Goal: Transaction & Acquisition: Purchase product/service

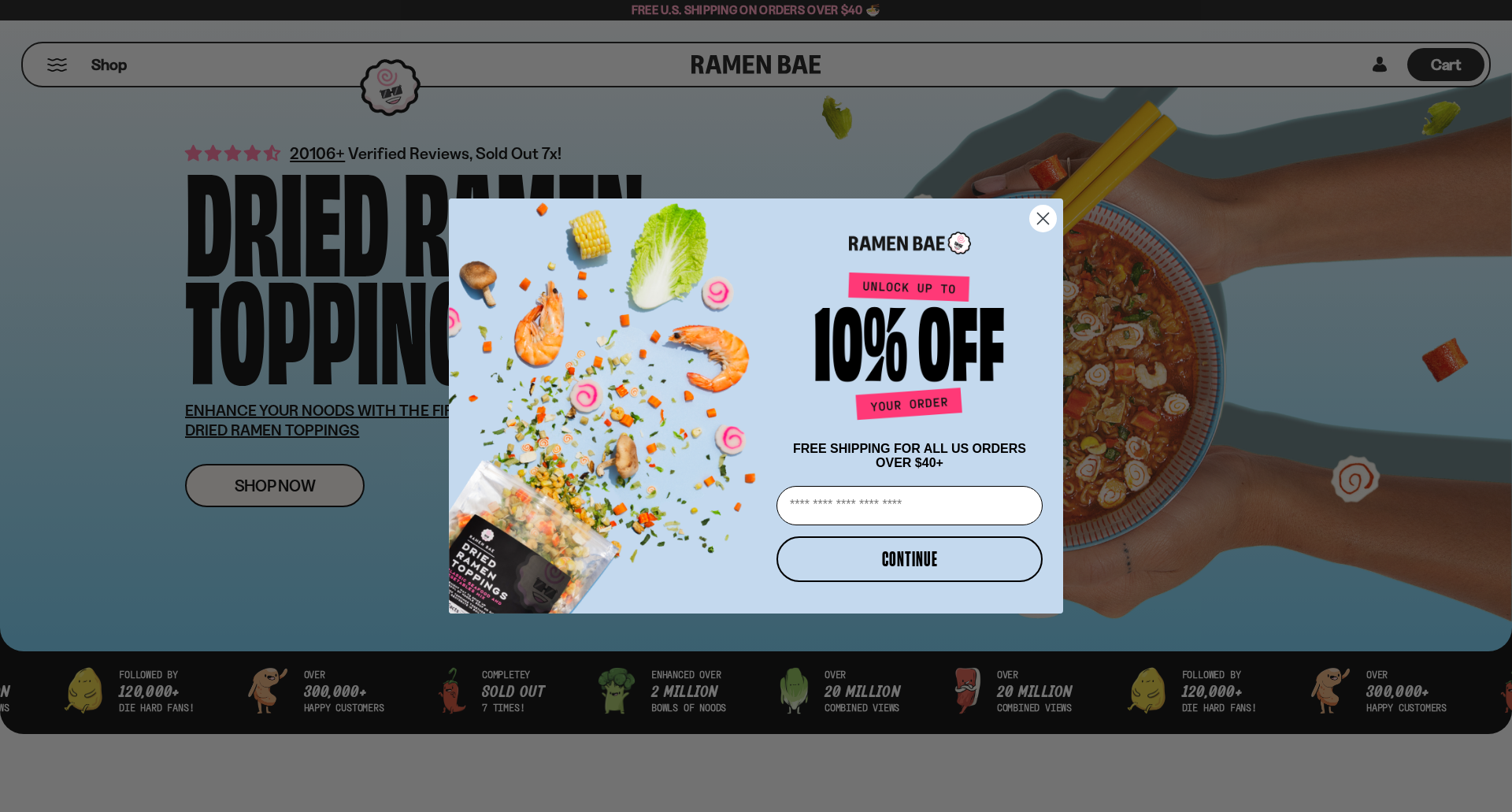
click at [1049, 206] on circle "Close dialog" at bounding box center [1043, 218] width 26 height 26
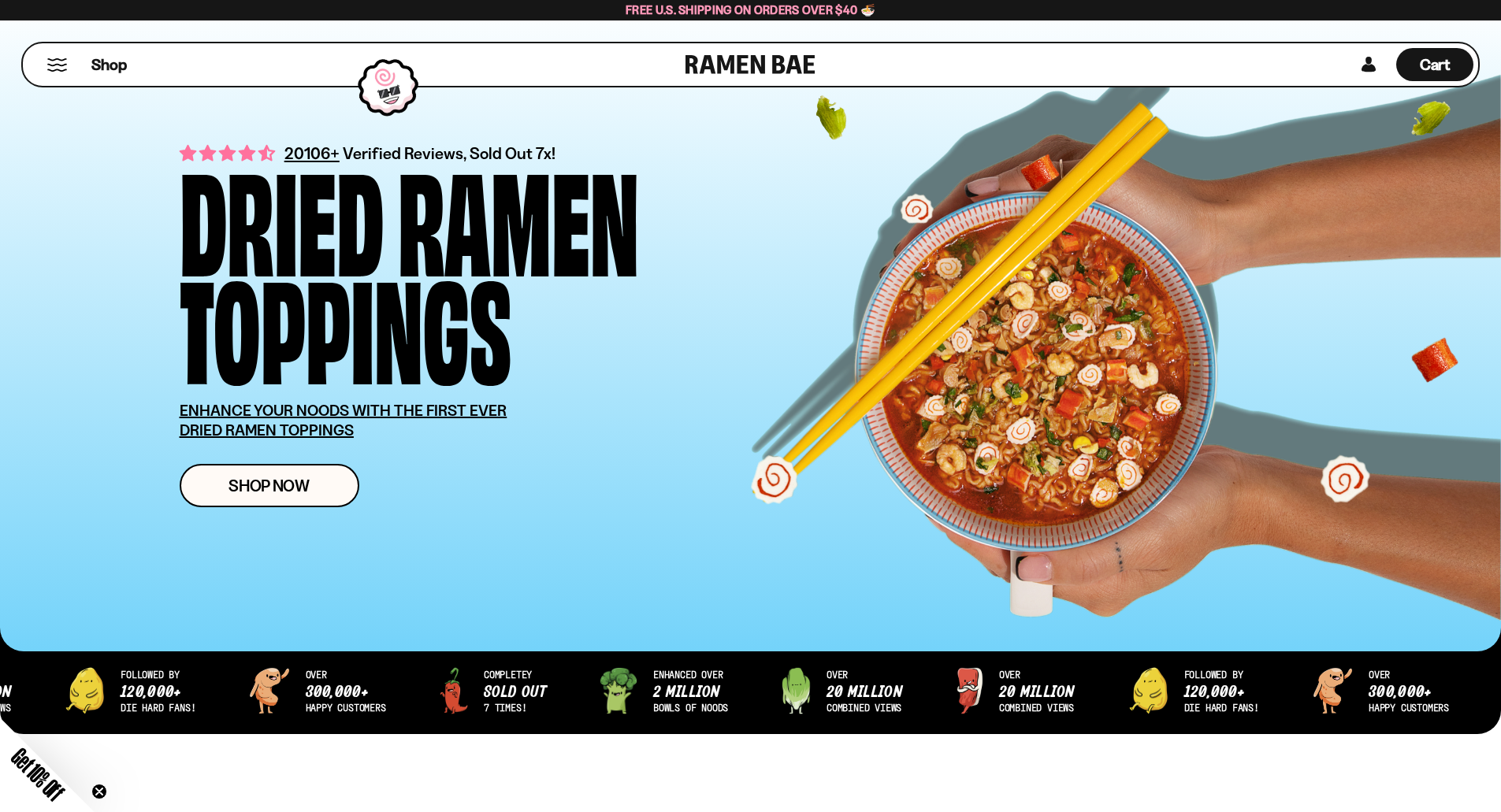
click at [56, 72] on div "Shop" at bounding box center [356, 64] width 658 height 42
click at [105, 63] on span "Shop" at bounding box center [109, 64] width 38 height 24
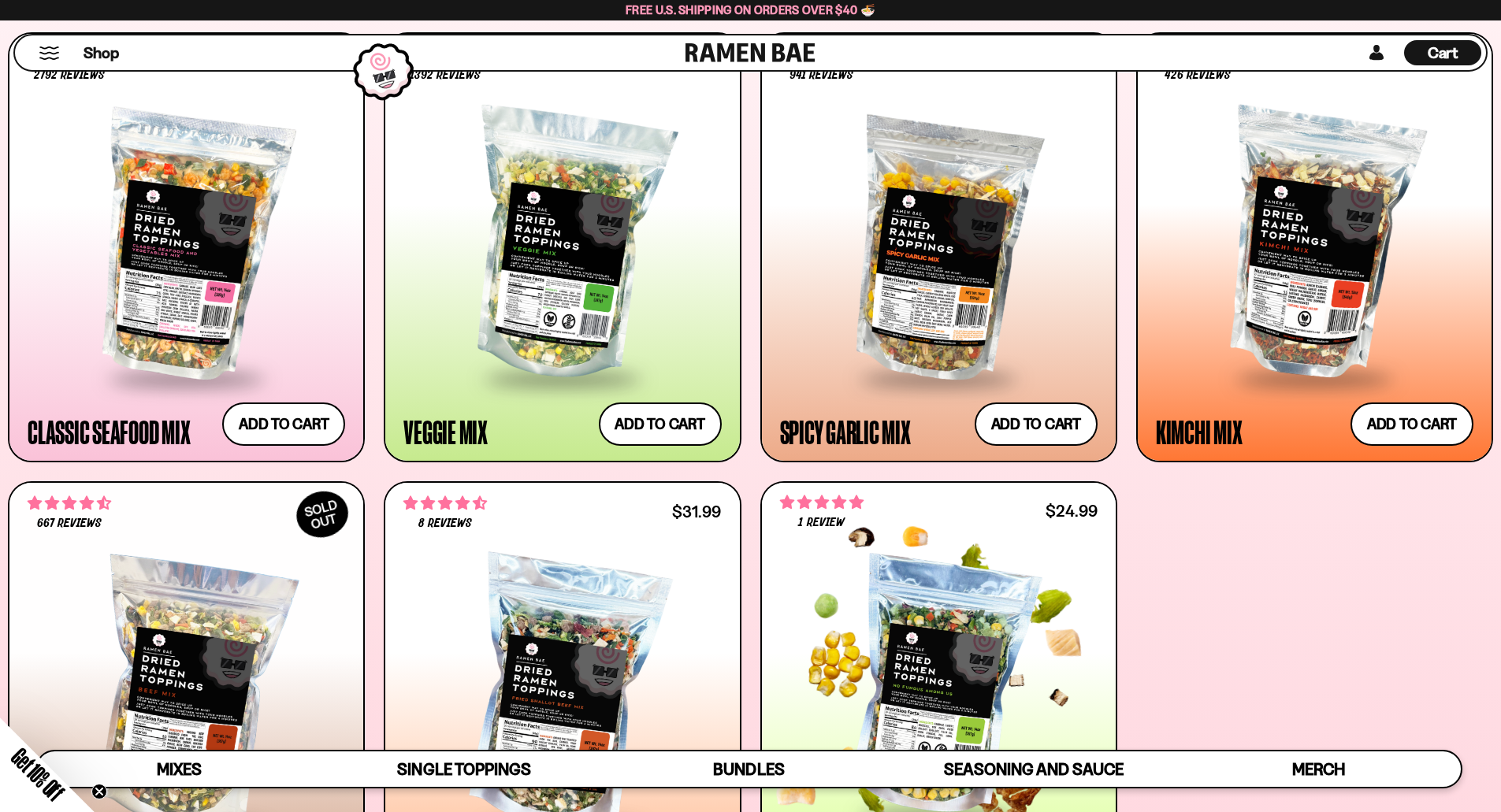
scroll to position [630, 0]
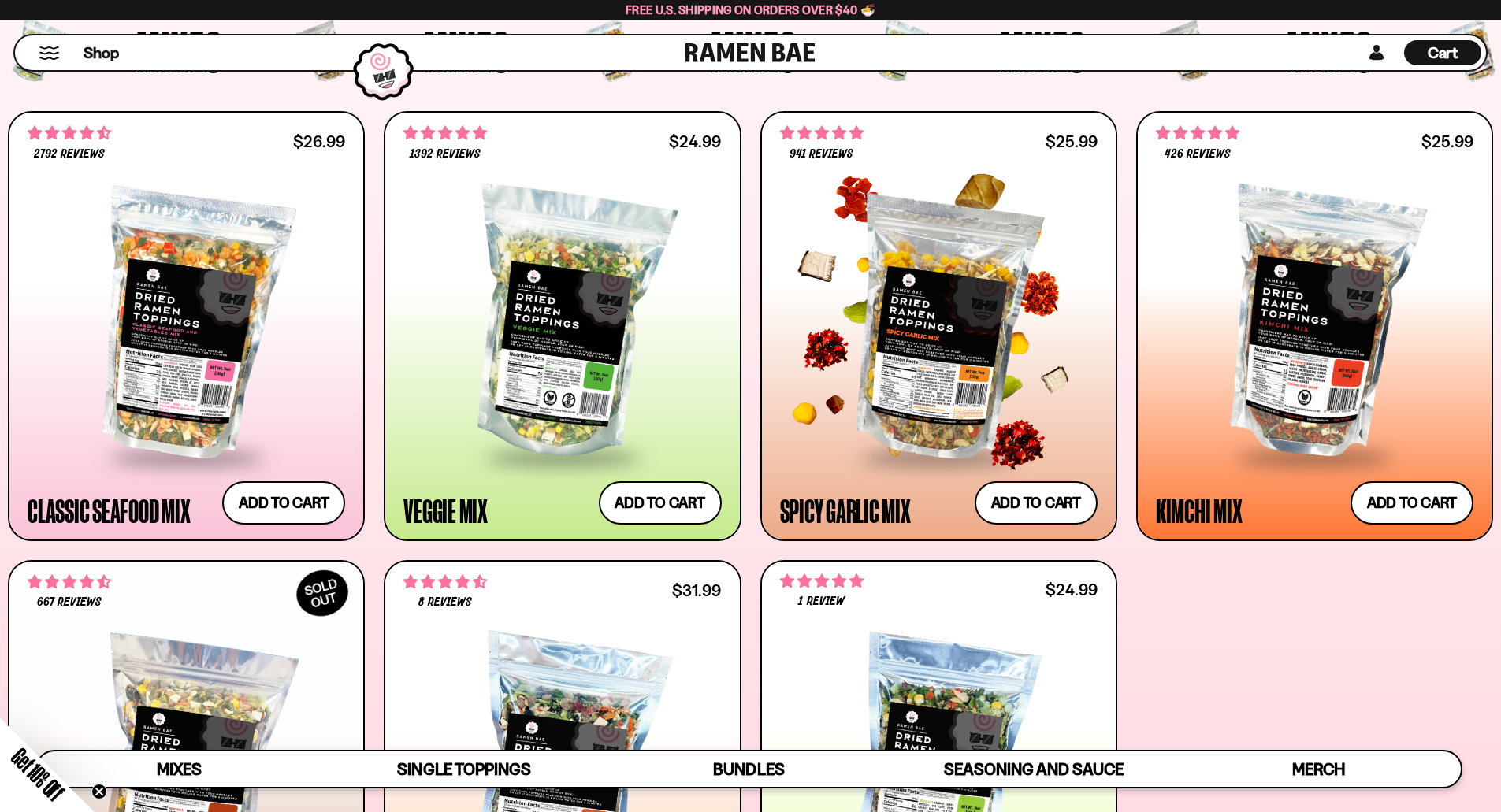
click at [933, 392] on div at bounding box center [938, 324] width 317 height 263
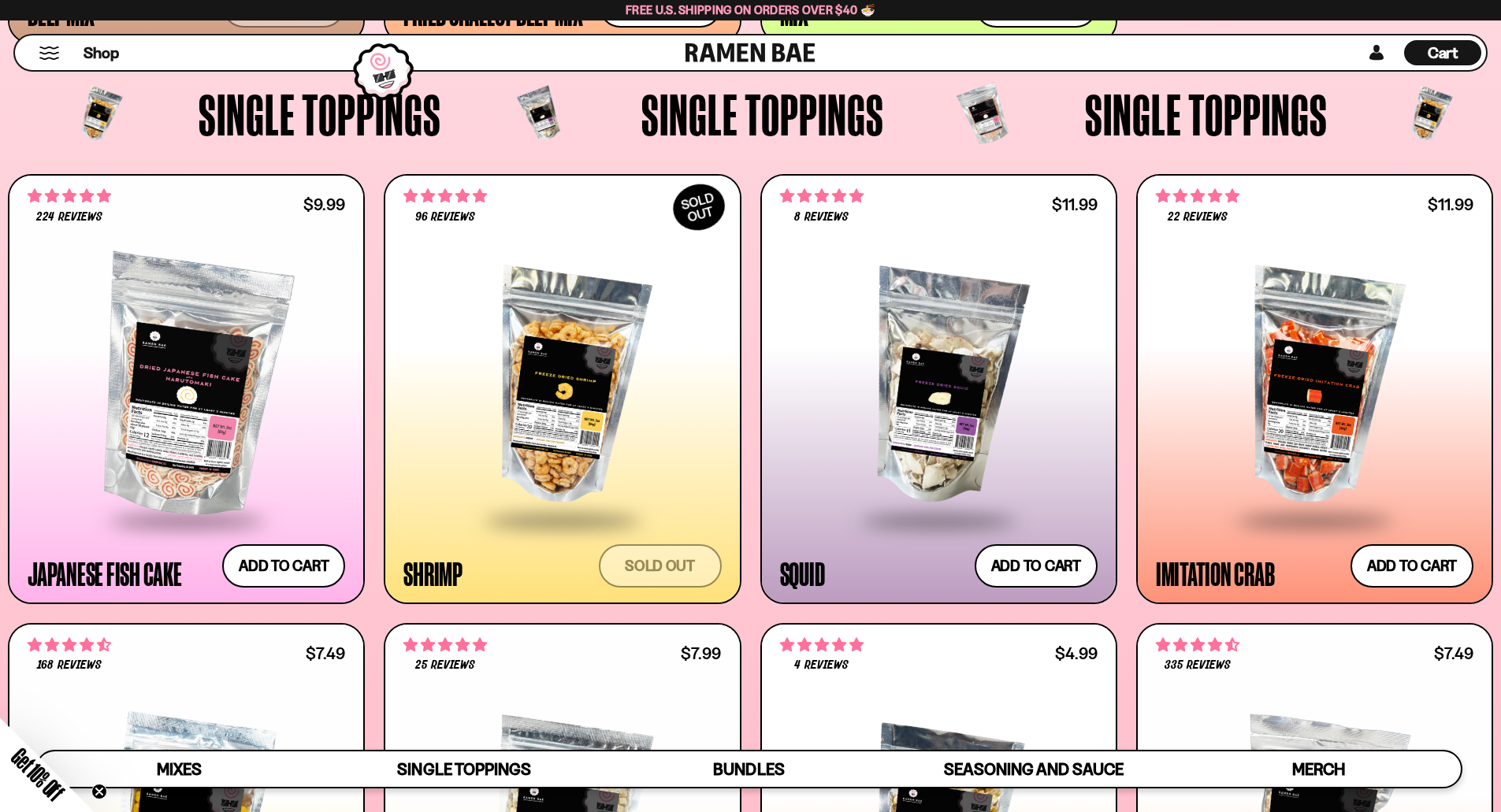
scroll to position [1654, 0]
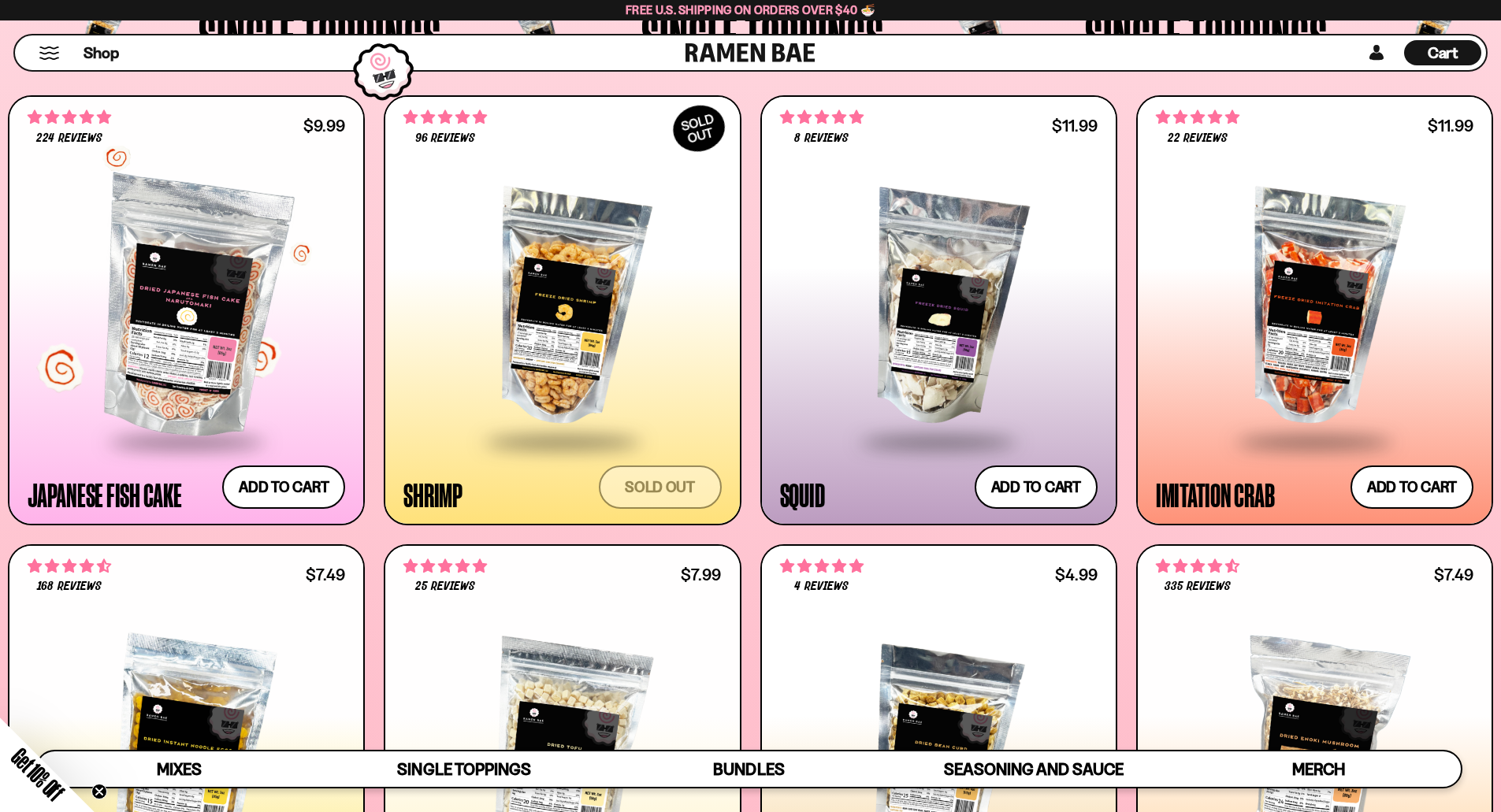
click at [174, 363] on div at bounding box center [186, 308] width 317 height 263
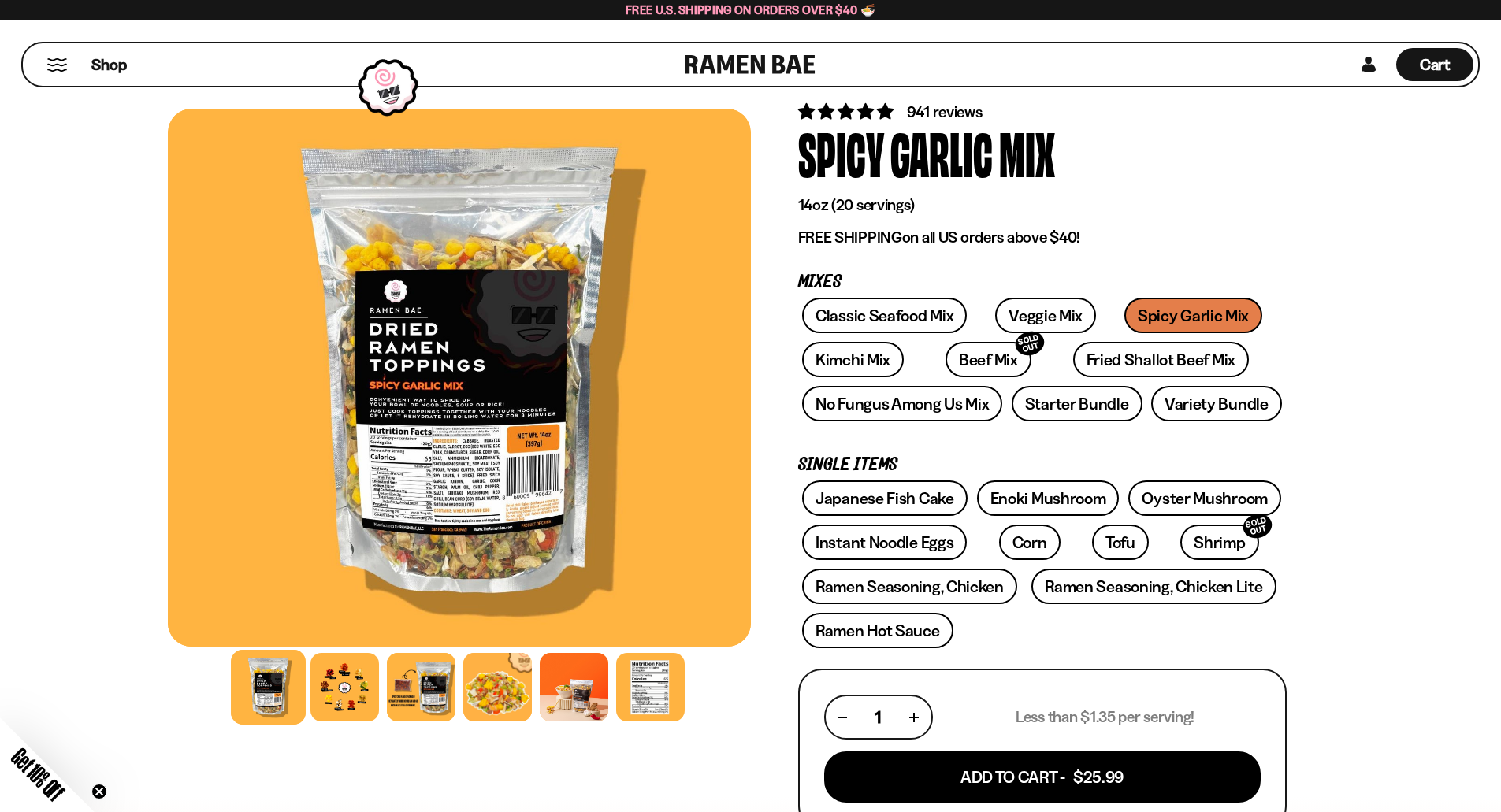
scroll to position [79, 0]
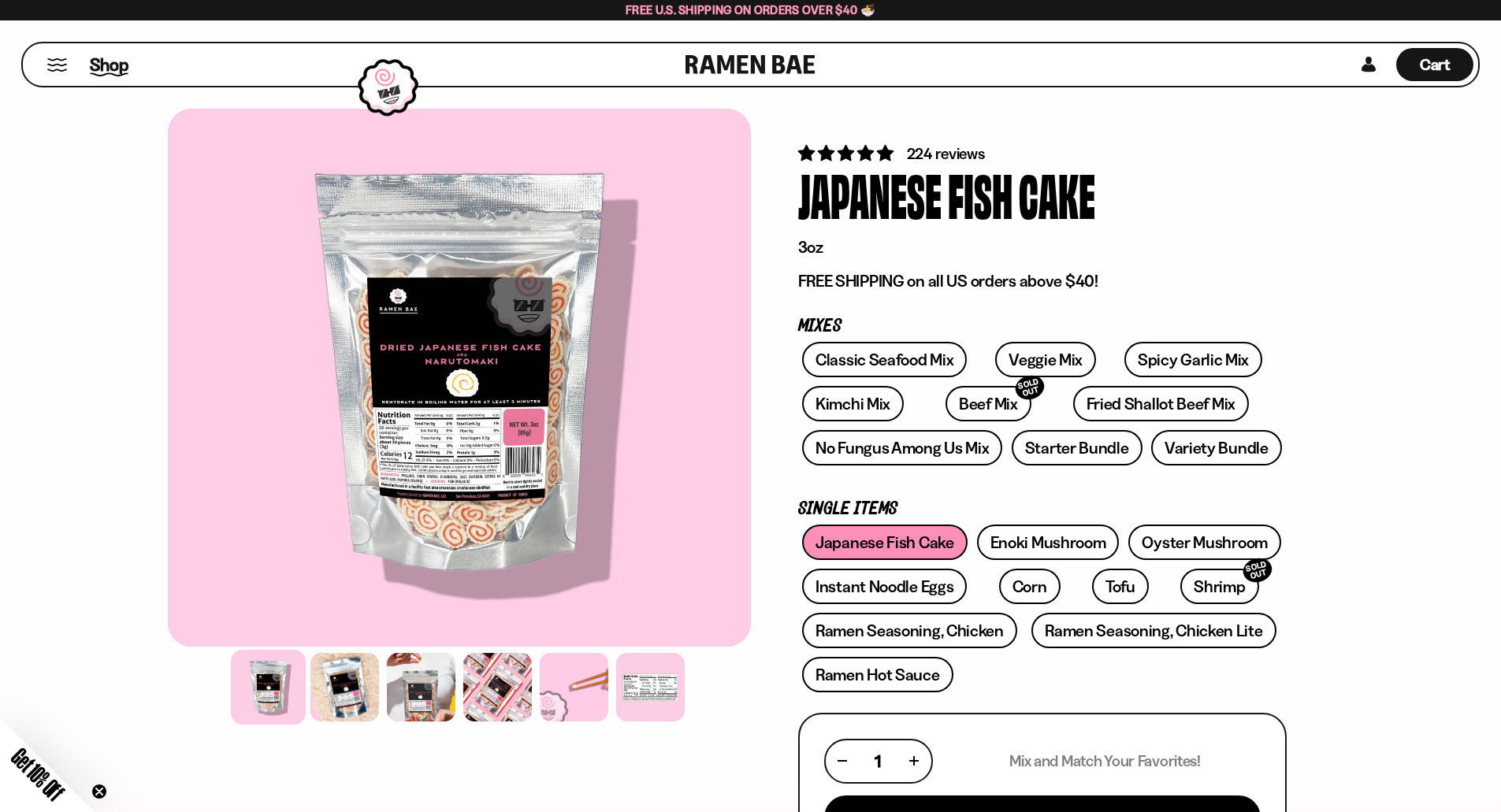
click at [96, 65] on span "Shop" at bounding box center [109, 64] width 38 height 24
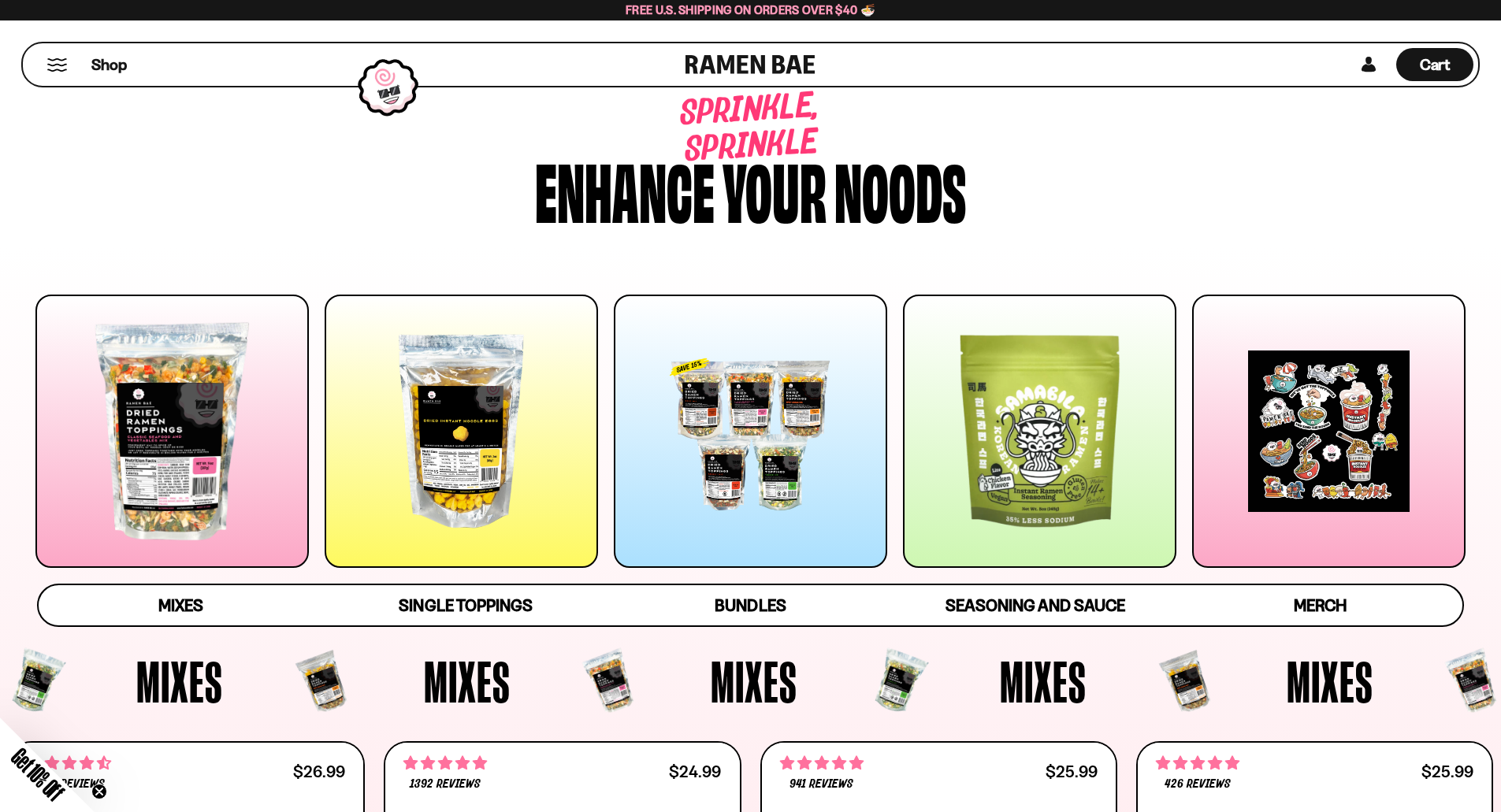
click at [178, 486] on div at bounding box center [171, 431] width 273 height 273
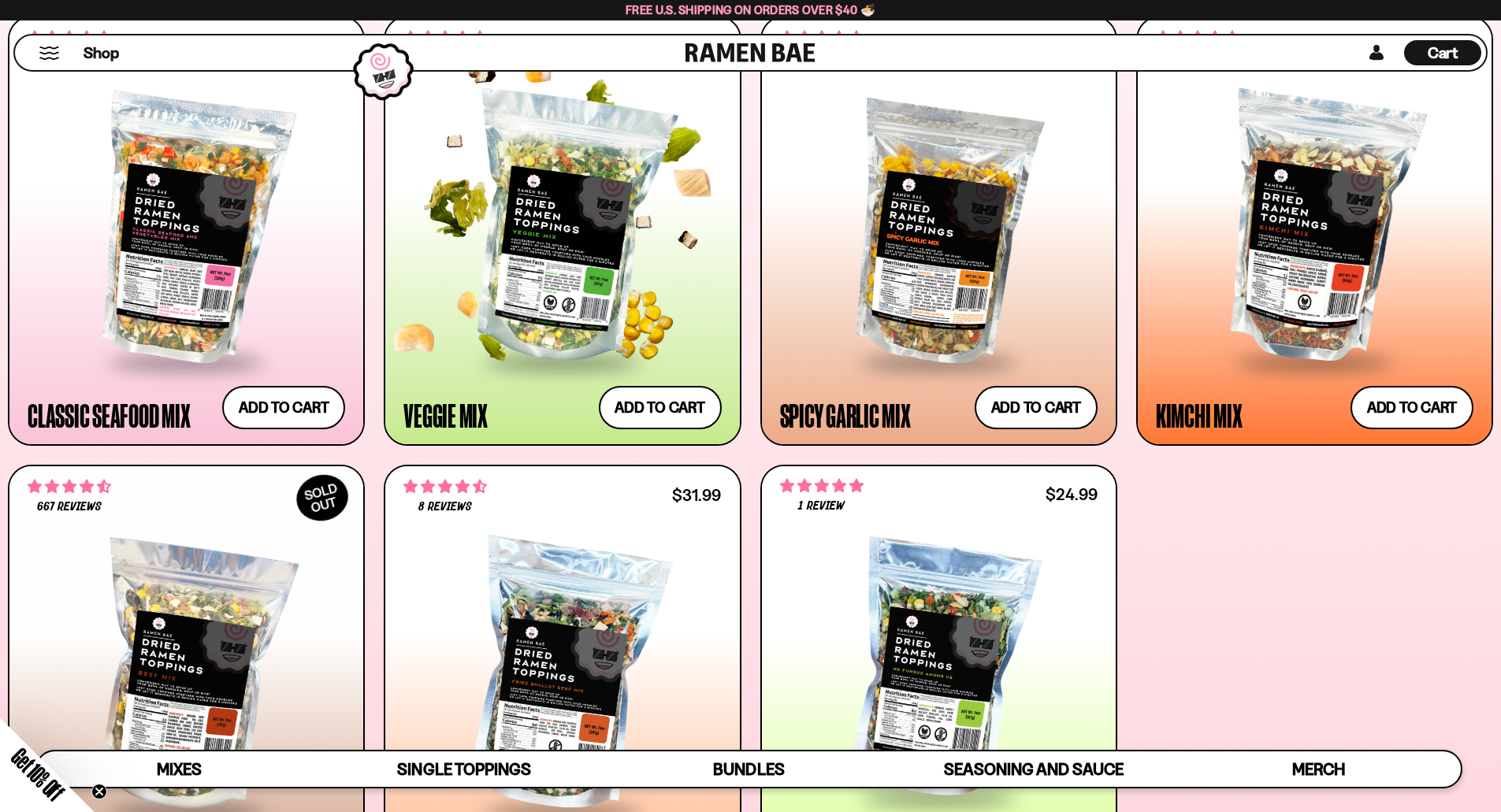
scroll to position [646, 0]
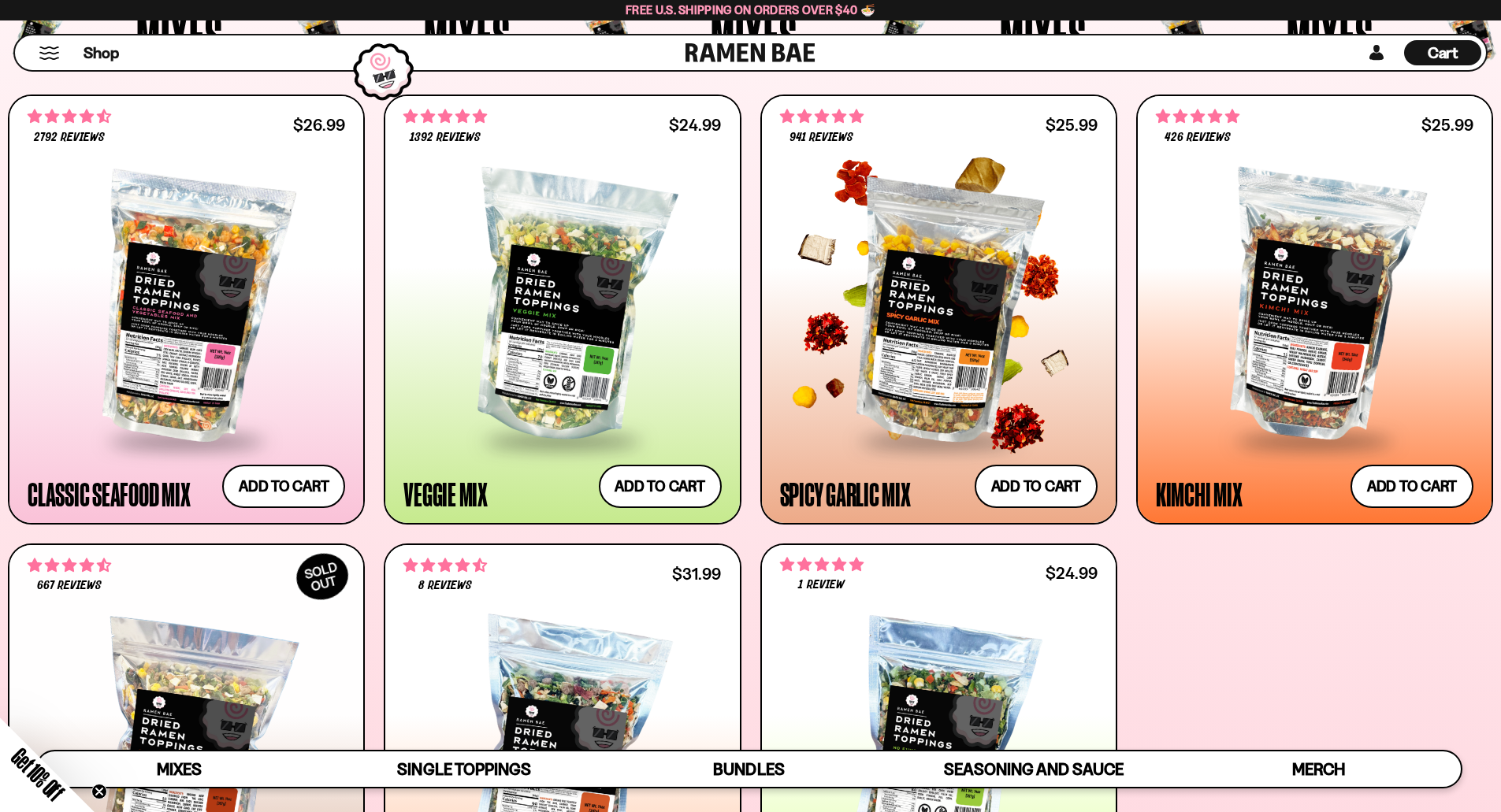
click at [949, 358] on div at bounding box center [938, 307] width 317 height 263
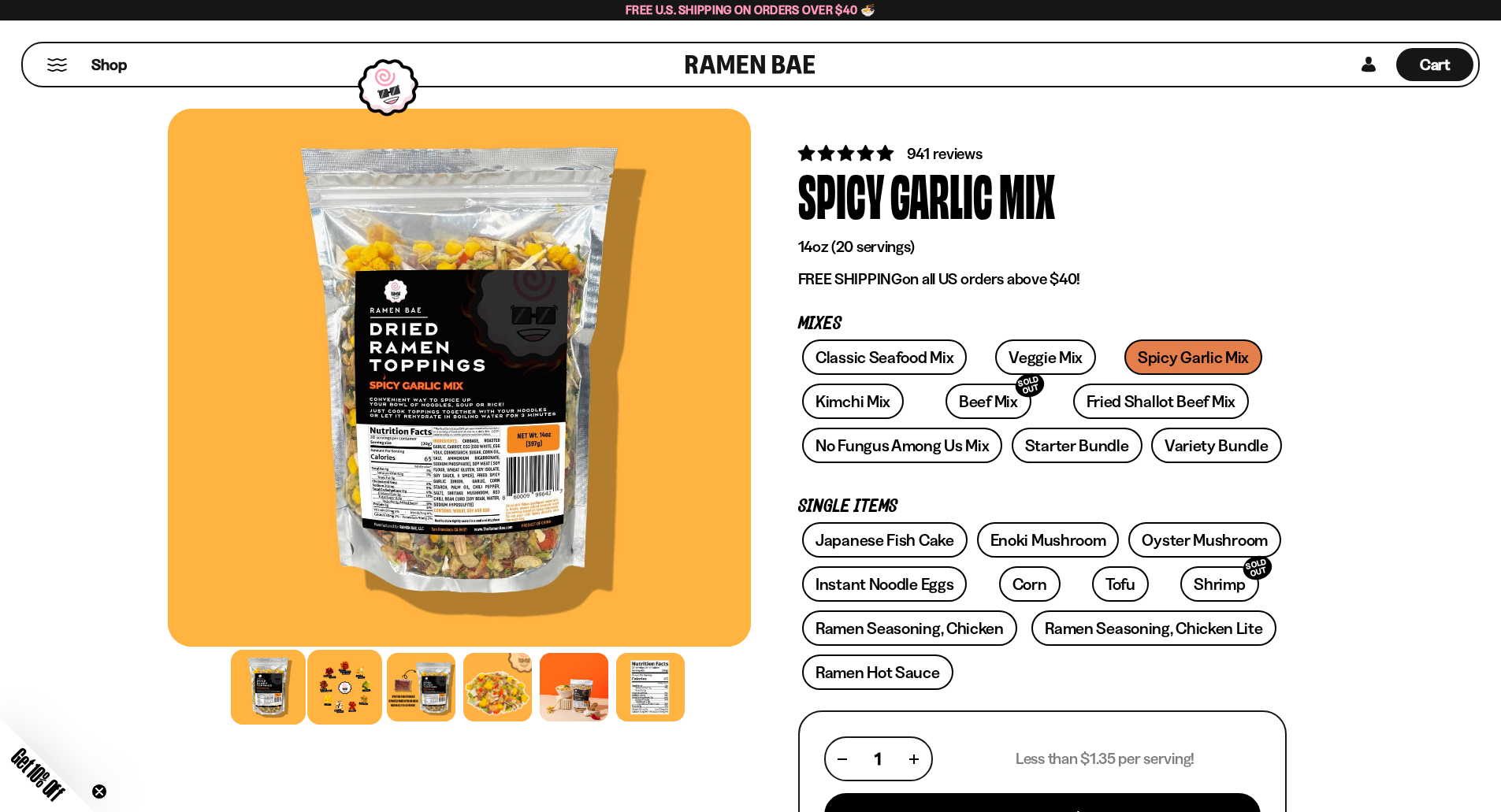
click at [344, 698] on div at bounding box center [345, 687] width 75 height 75
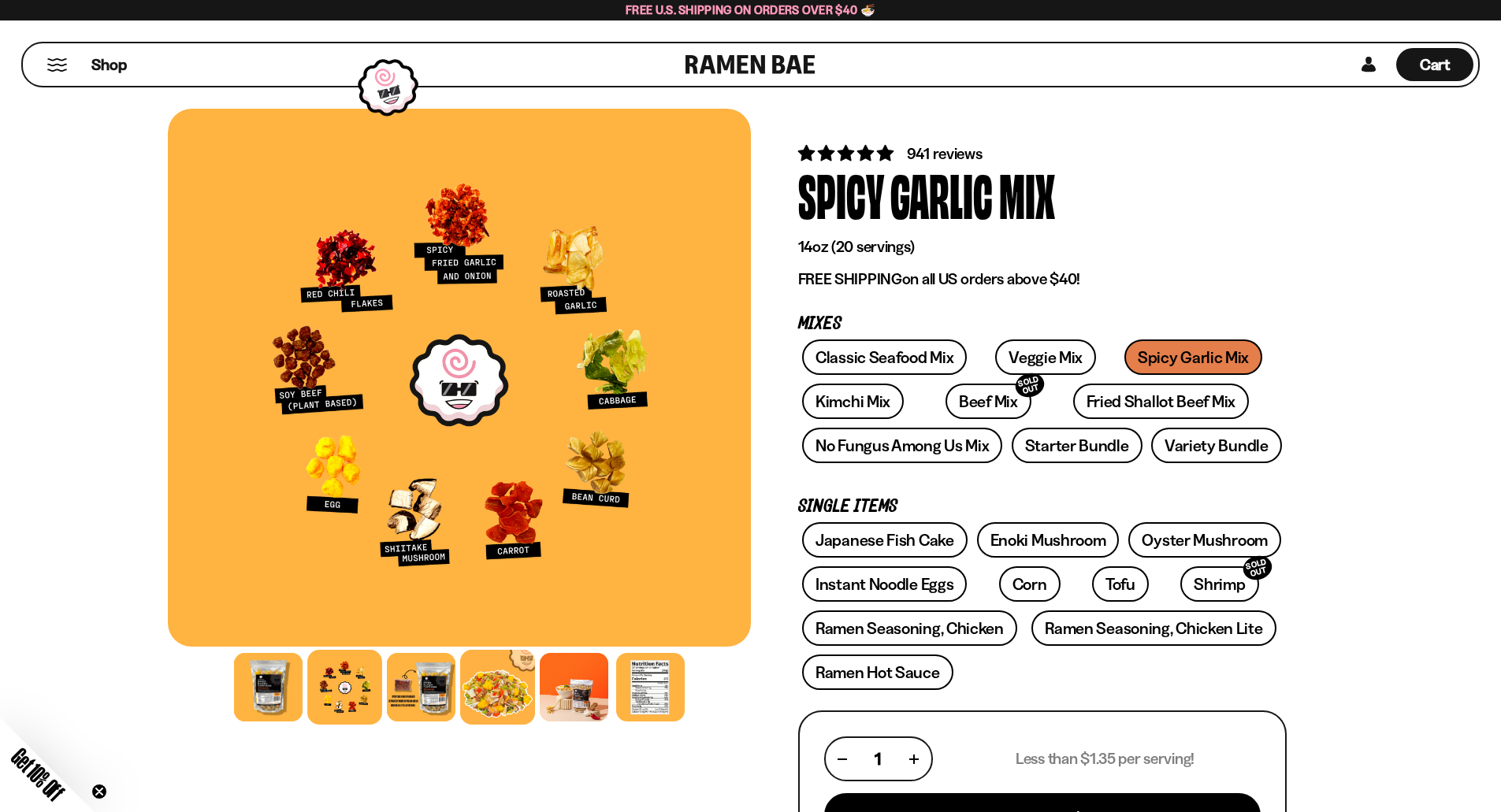
click at [516, 692] on div at bounding box center [497, 687] width 75 height 75
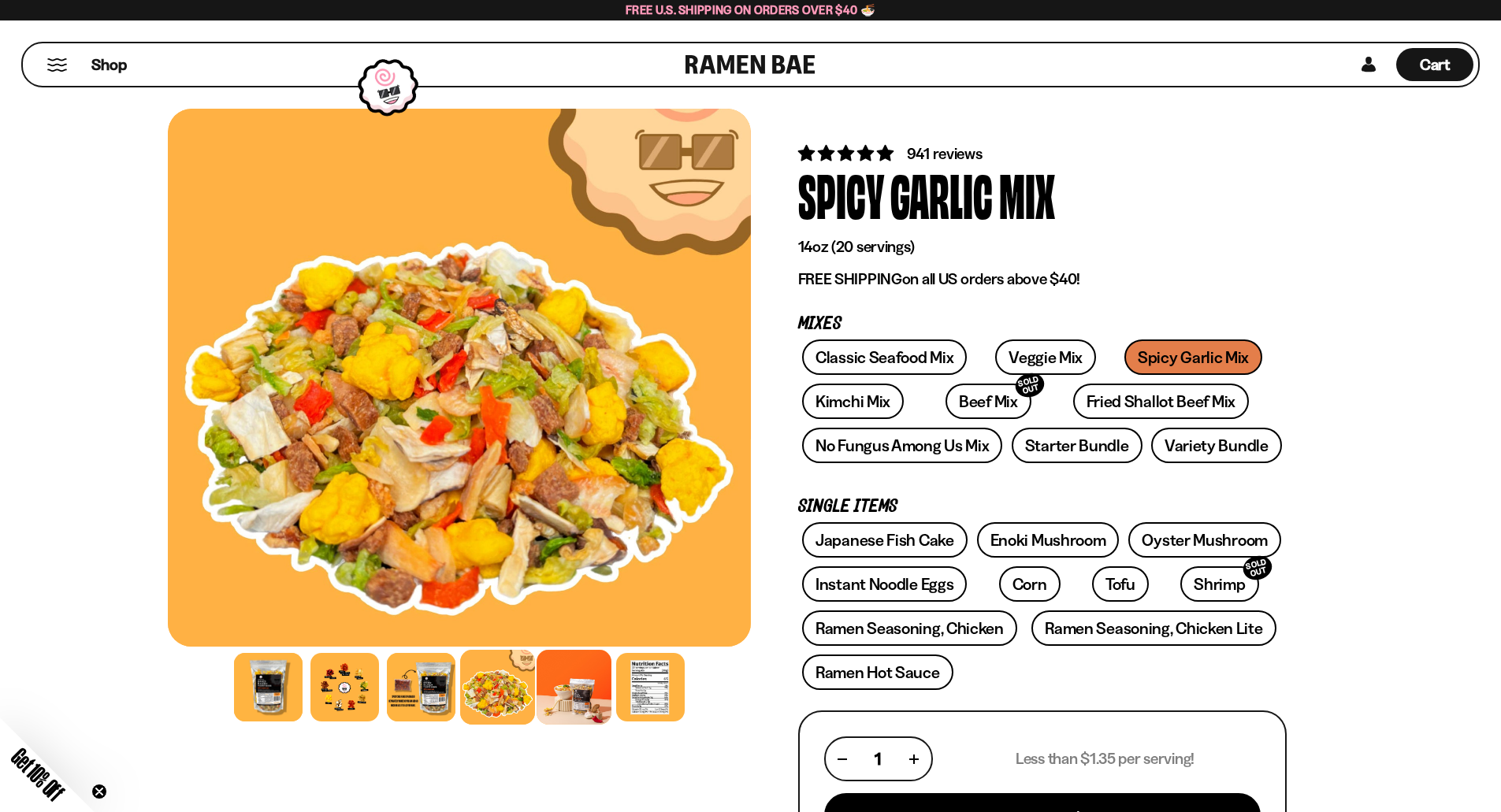
click at [593, 706] on div at bounding box center [574, 687] width 75 height 75
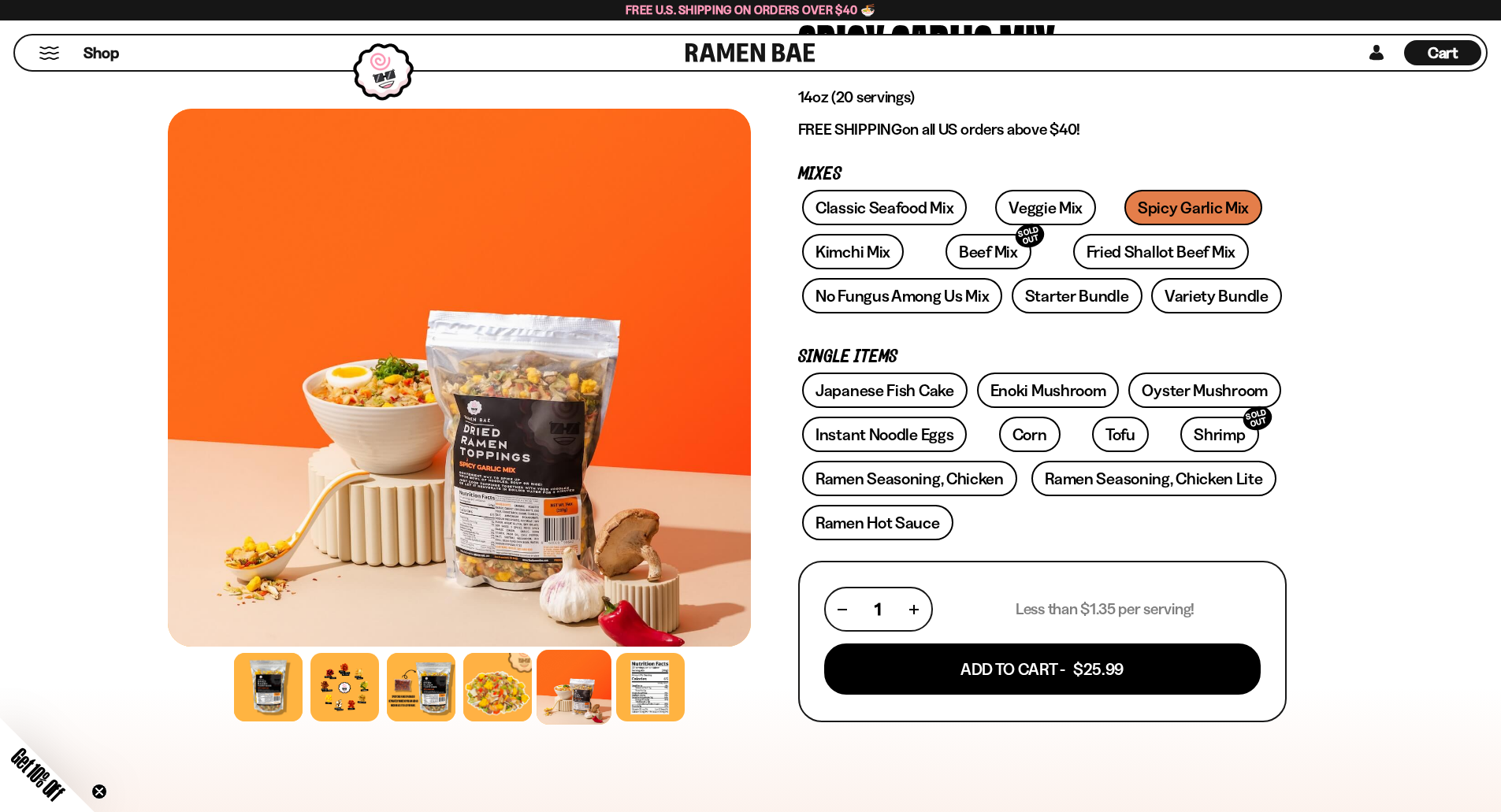
scroll to position [237, 0]
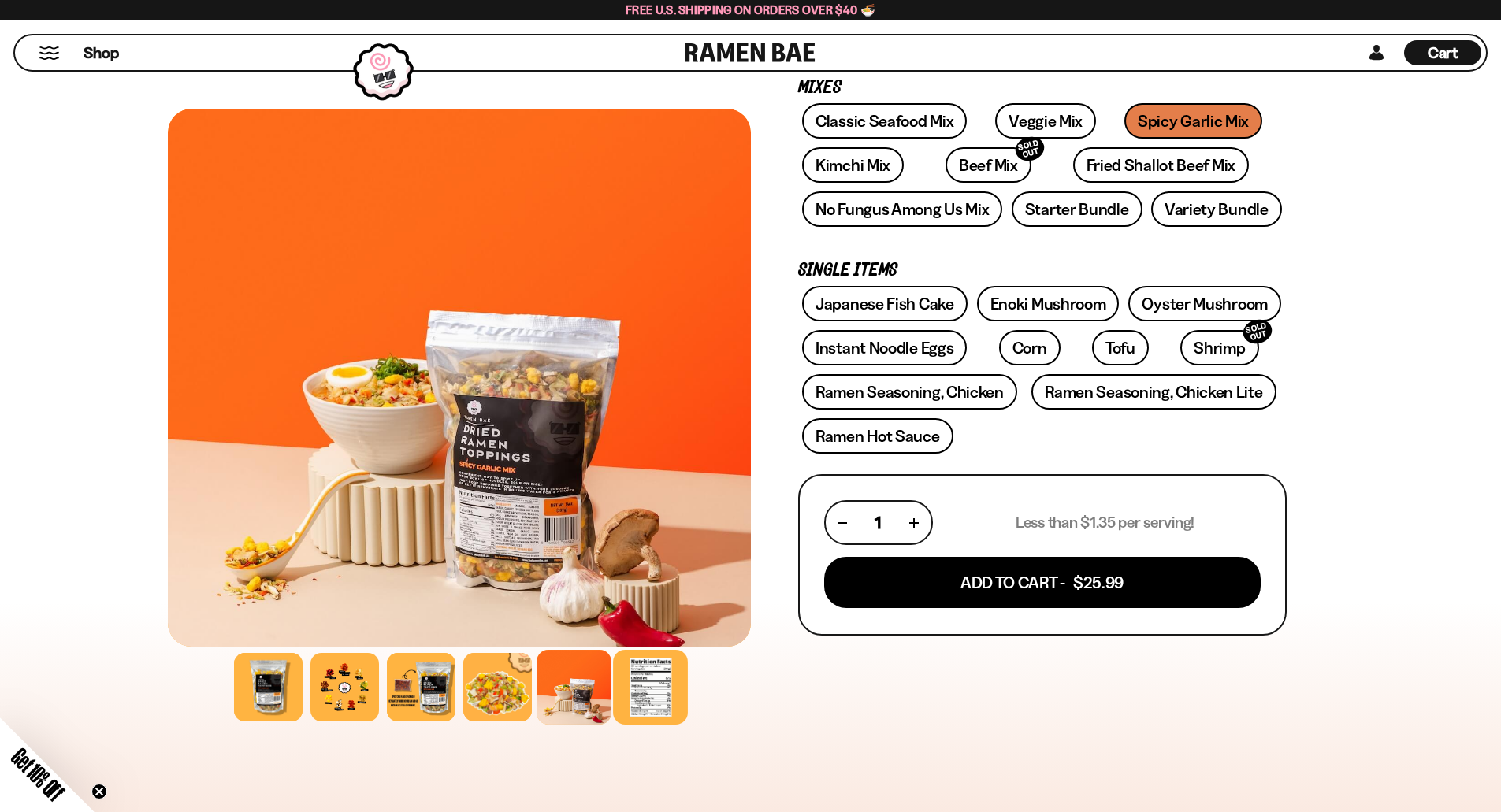
click at [649, 701] on div at bounding box center [650, 687] width 75 height 75
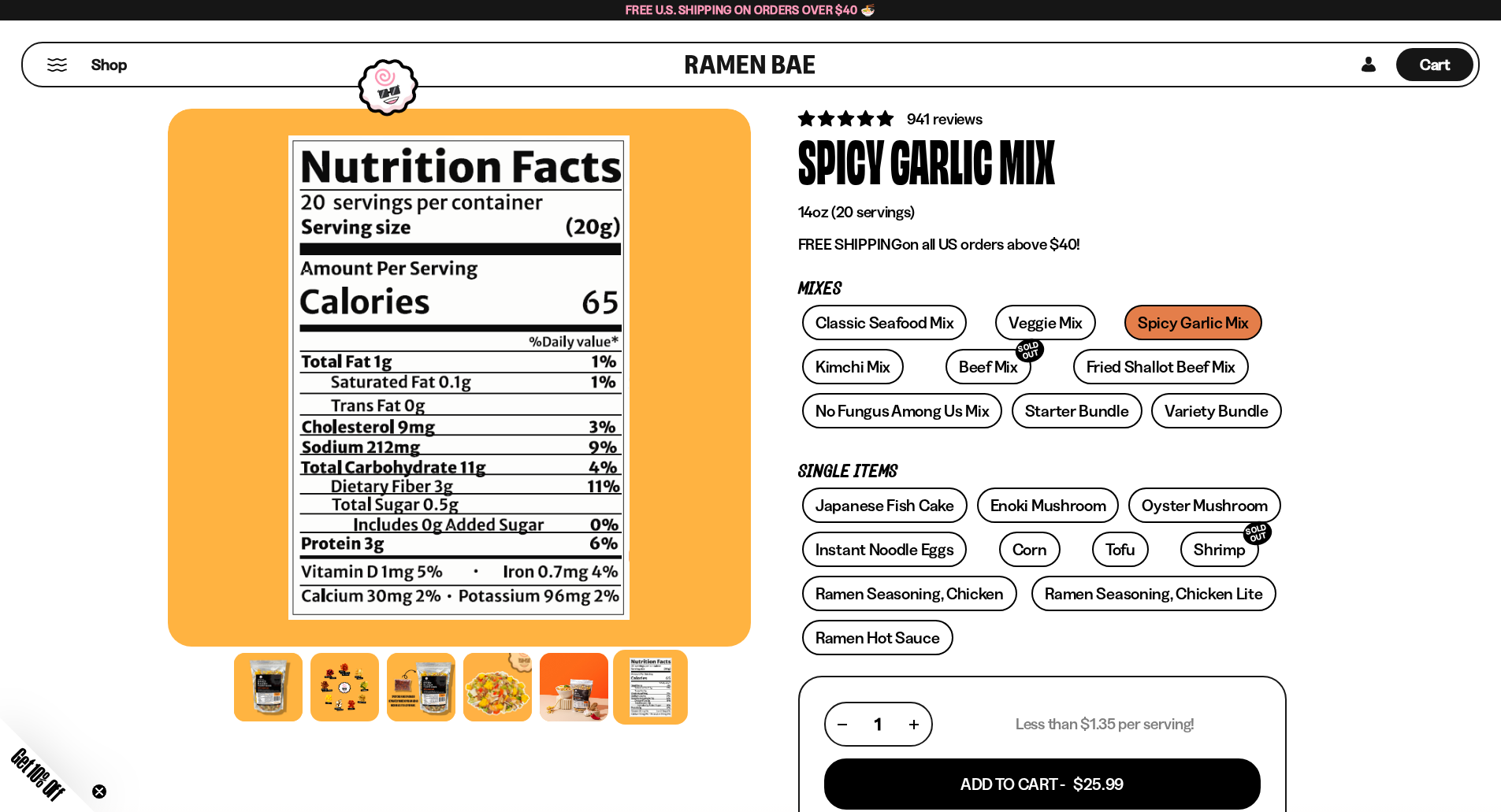
scroll to position [0, 0]
